Goal: Task Accomplishment & Management: Manage account settings

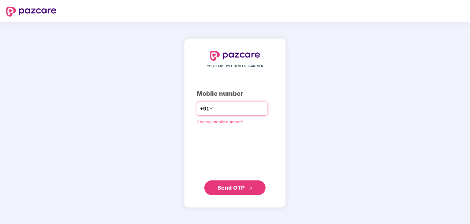
click at [236, 111] on input "number" at bounding box center [239, 109] width 50 height 10
type input "*"
click at [214, 109] on input "number" at bounding box center [239, 109] width 50 height 10
type input "**********"
click at [223, 194] on button "Send OTP" at bounding box center [235, 187] width 61 height 15
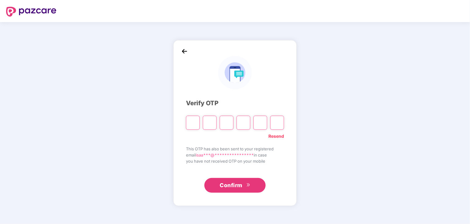
click at [193, 124] on input "Please enter verification code. Digit 1" at bounding box center [193, 123] width 14 height 14
type input "*"
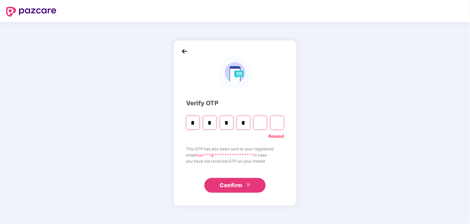
type input "*"
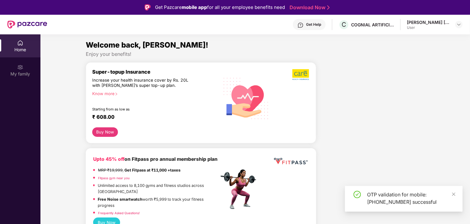
drag, startPoint x: 452, startPoint y: 194, endPoint x: 418, endPoint y: 165, distance: 44.8
click at [453, 194] on icon "close" at bounding box center [454, 194] width 4 height 4
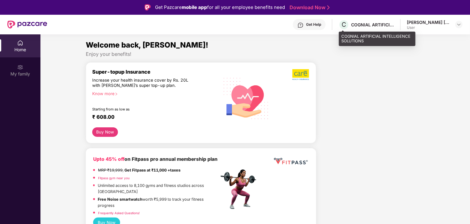
click at [366, 26] on div "COGNIAL ARTIFICIAL INTELLIGENCE SOLUTIONS" at bounding box center [372, 25] width 43 height 6
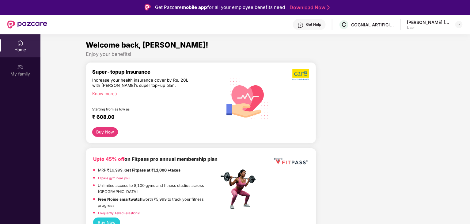
click at [454, 24] on div "[PERSON_NAME] [PERSON_NAME] User" at bounding box center [435, 24] width 56 height 11
click at [459, 25] on img at bounding box center [459, 24] width 5 height 5
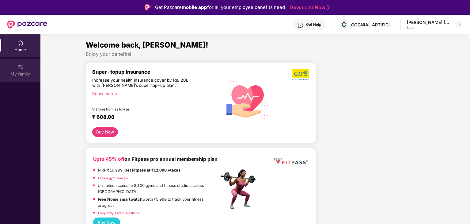
click at [28, 71] on div "My family" at bounding box center [20, 74] width 40 height 6
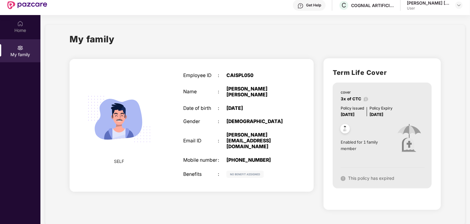
scroll to position [34, 0]
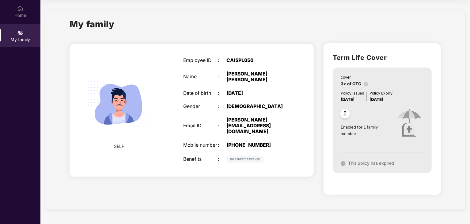
click at [387, 143] on div "Enabled for 1 family member" at bounding box center [365, 124] width 49 height 42
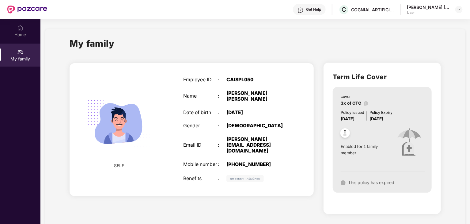
scroll to position [0, 0]
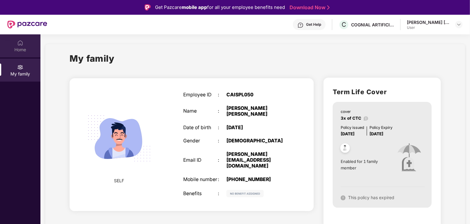
click at [22, 48] on div "Home" at bounding box center [20, 50] width 40 height 6
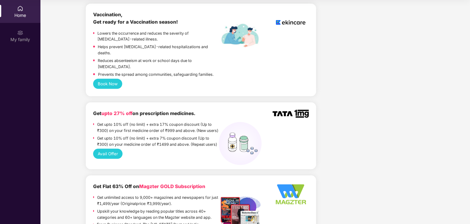
scroll to position [341, 0]
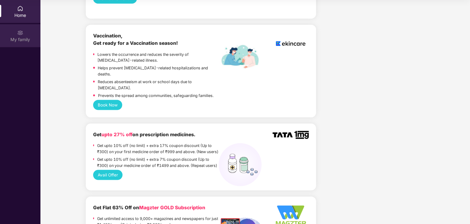
click at [27, 42] on div "My family" at bounding box center [20, 39] width 40 height 6
